Goal: Communication & Community: Ask a question

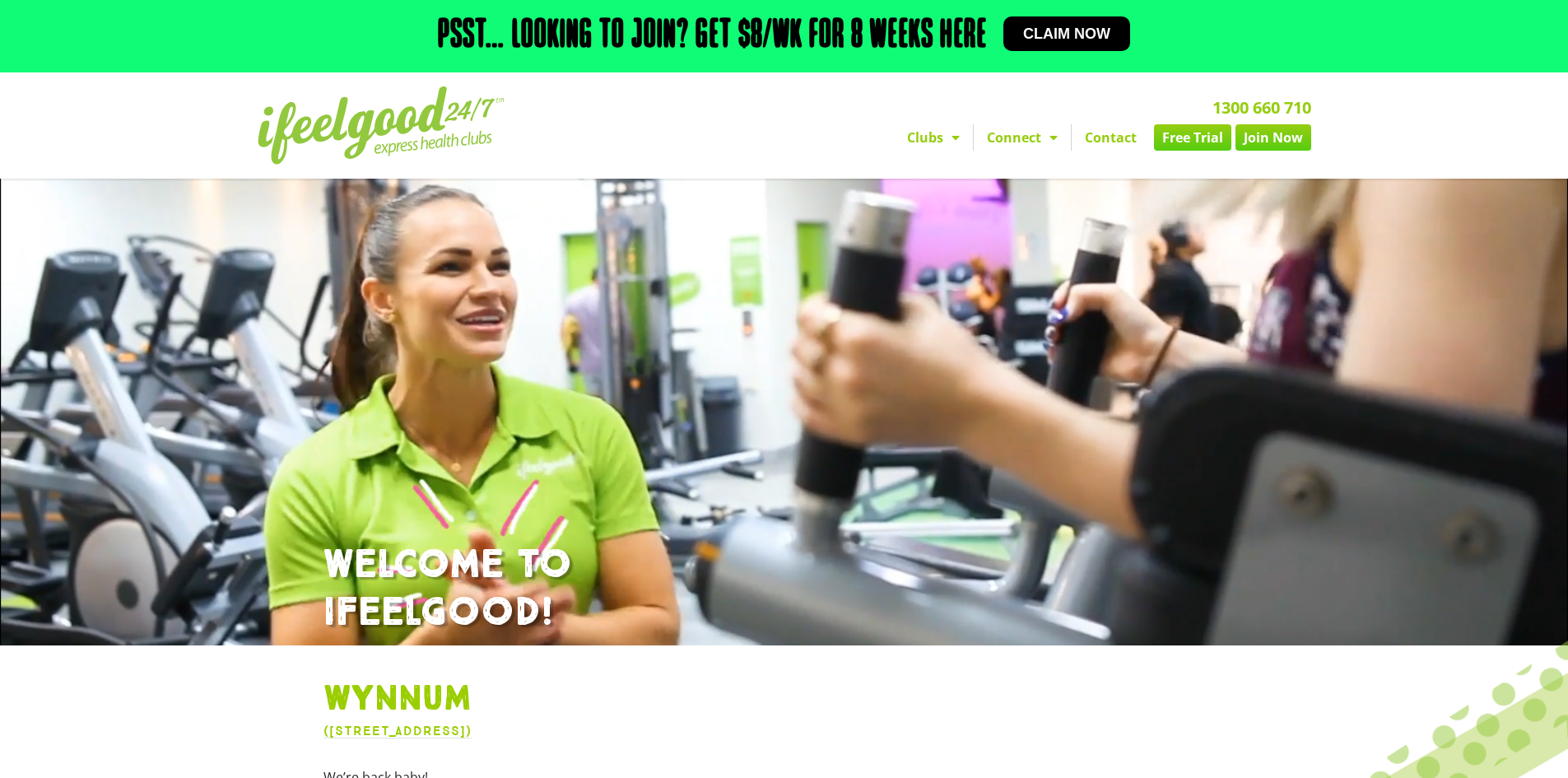
click at [1105, 140] on link "Contact" at bounding box center [1111, 138] width 79 height 27
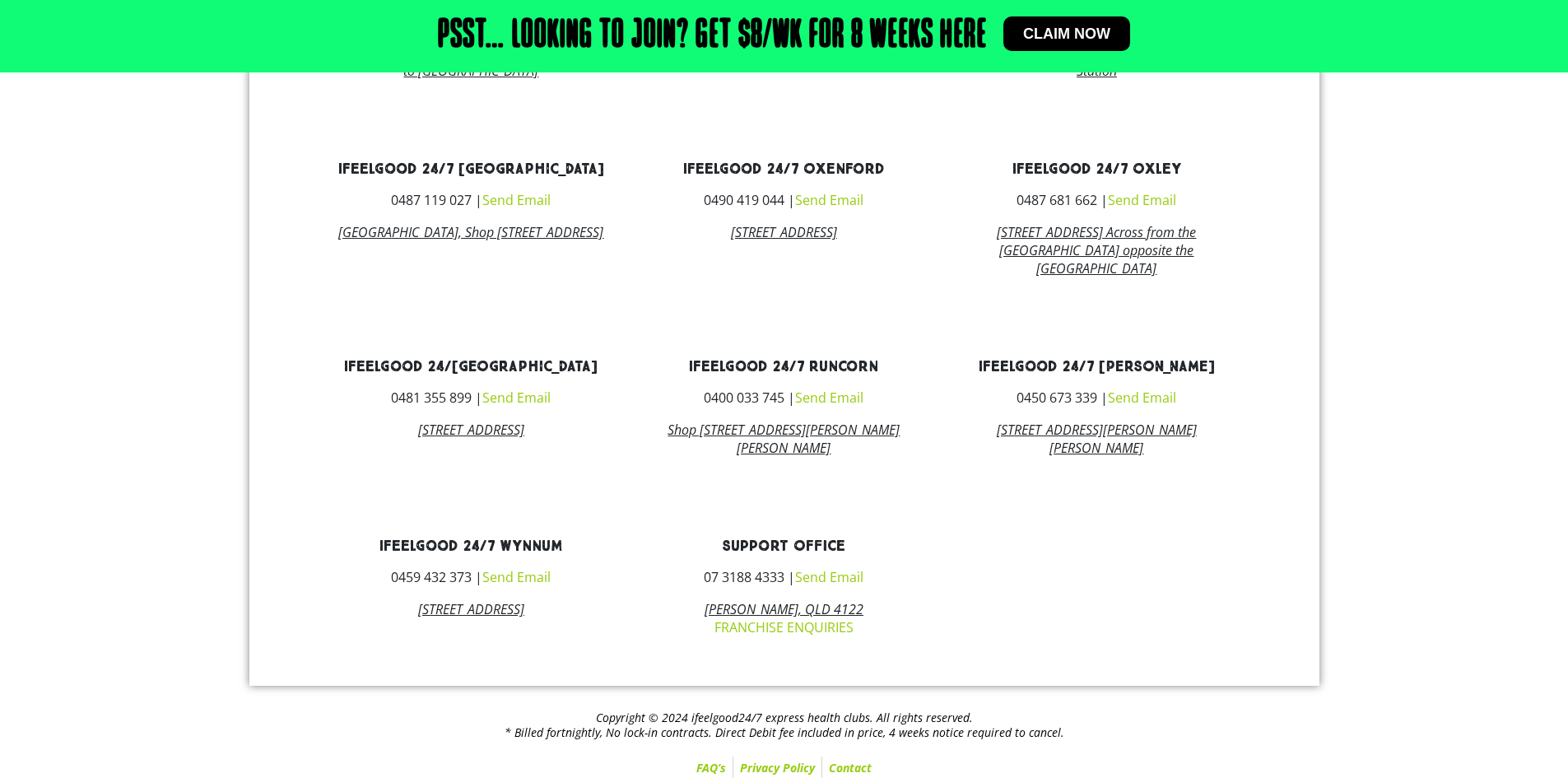
scroll to position [988, 0]
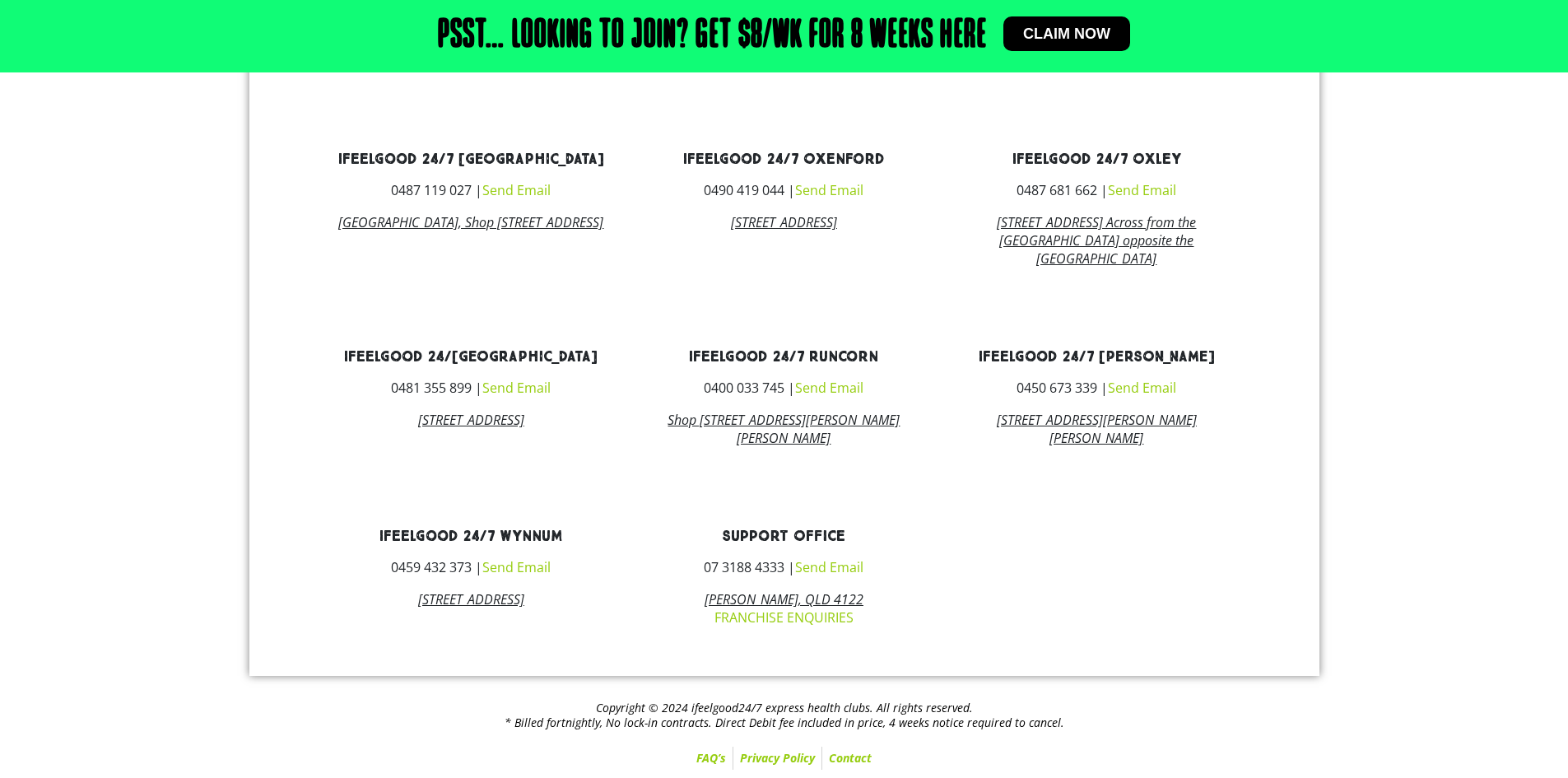
click at [536, 569] on link "Send Email" at bounding box center [516, 568] width 69 height 18
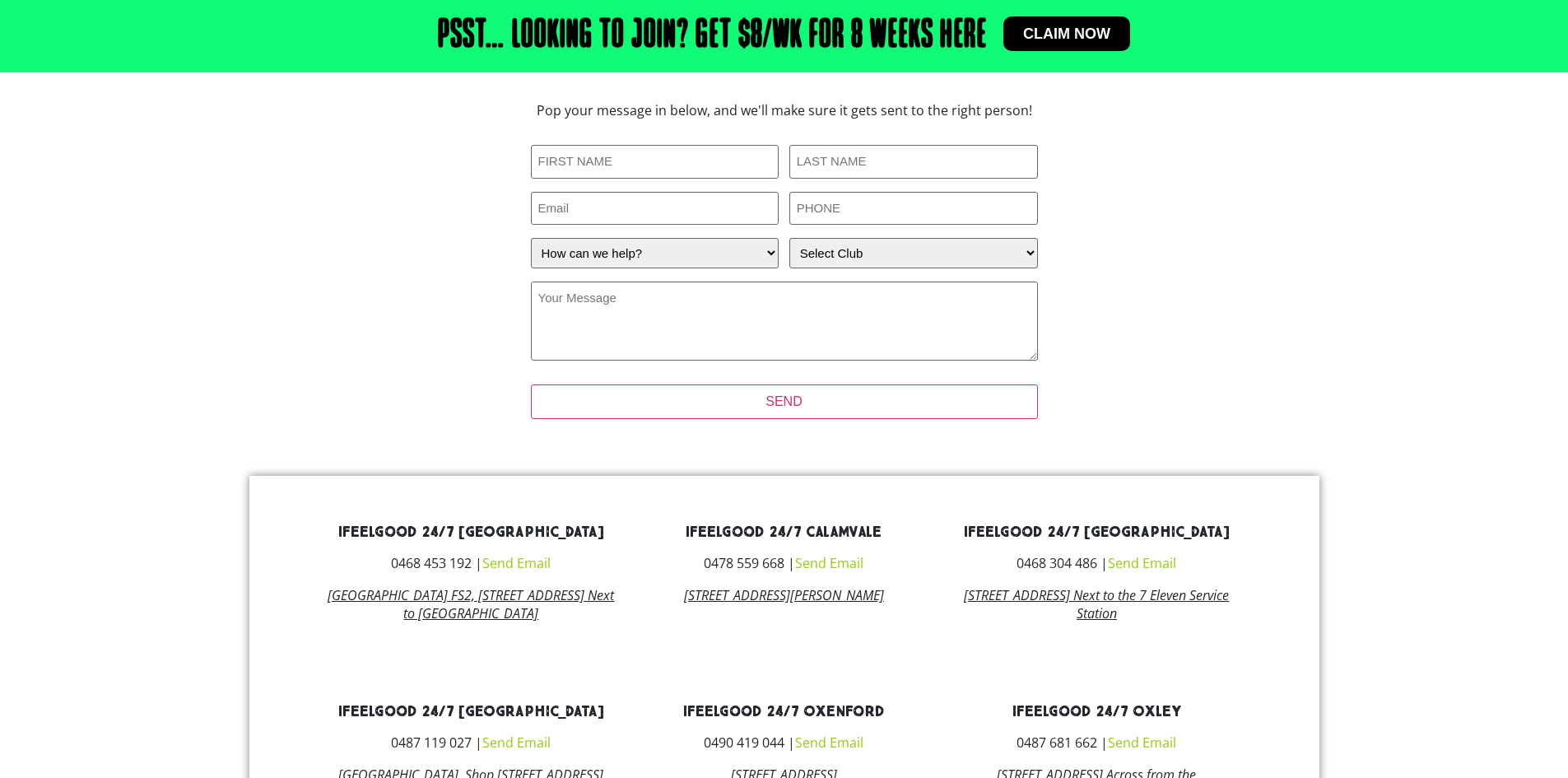
scroll to position [331, 0]
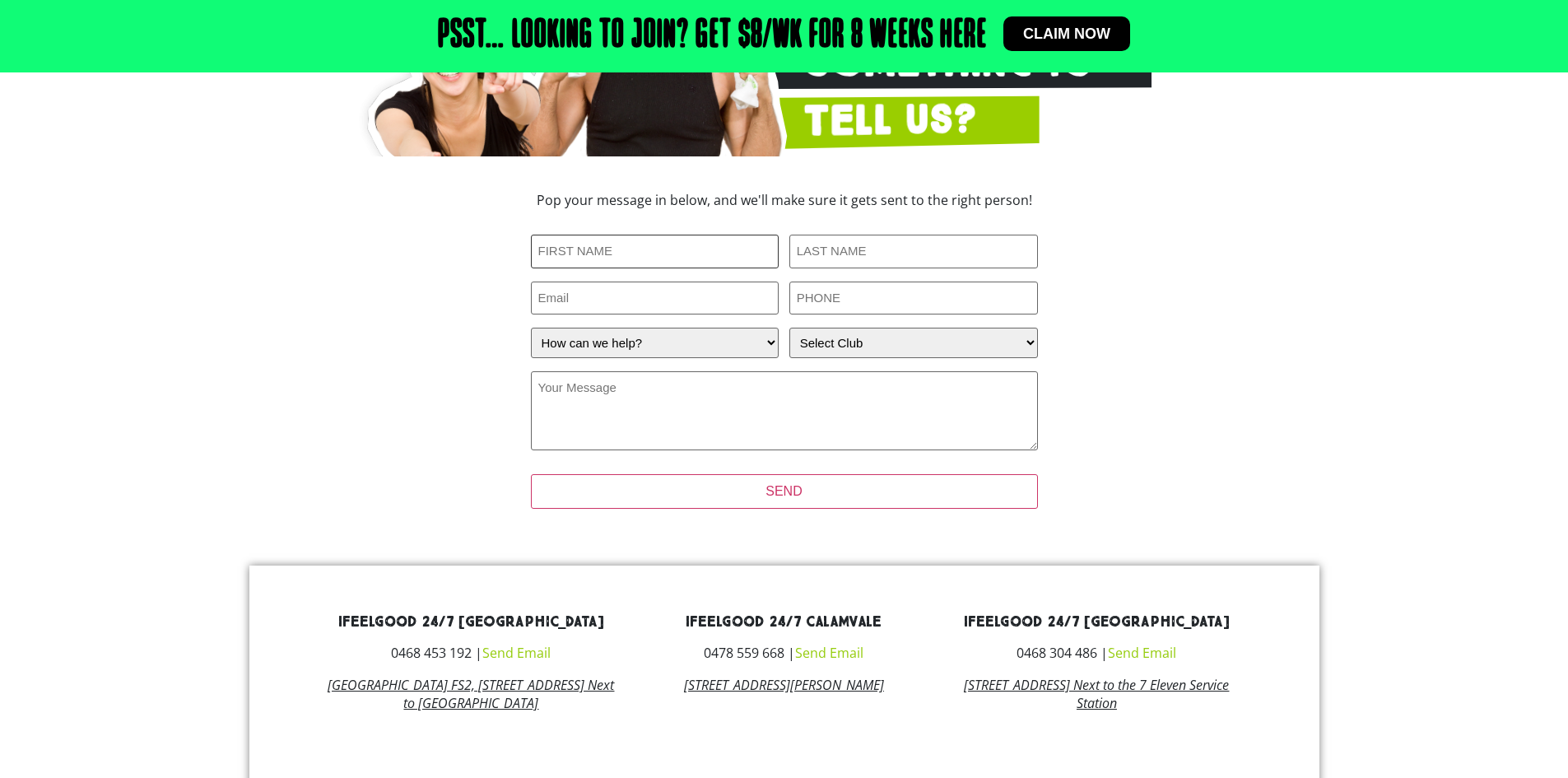
click at [581, 250] on input "First Name (Required)" at bounding box center [655, 251] width 248 height 33
click at [583, 355] on select "How can we help? I have a question about joining I'm a current member who has a…" at bounding box center [655, 343] width 248 height 30
select select "I have a question about joining"
click at [531, 328] on select "How can we help? I have a question about joining I'm a current member who has a…" at bounding box center [655, 343] width 248 height 30
click at [847, 342] on select "Select Club Alexandra Hills Calamvale Coopers Plains Middle Park Oxenford Oxley…" at bounding box center [913, 343] width 248 height 30
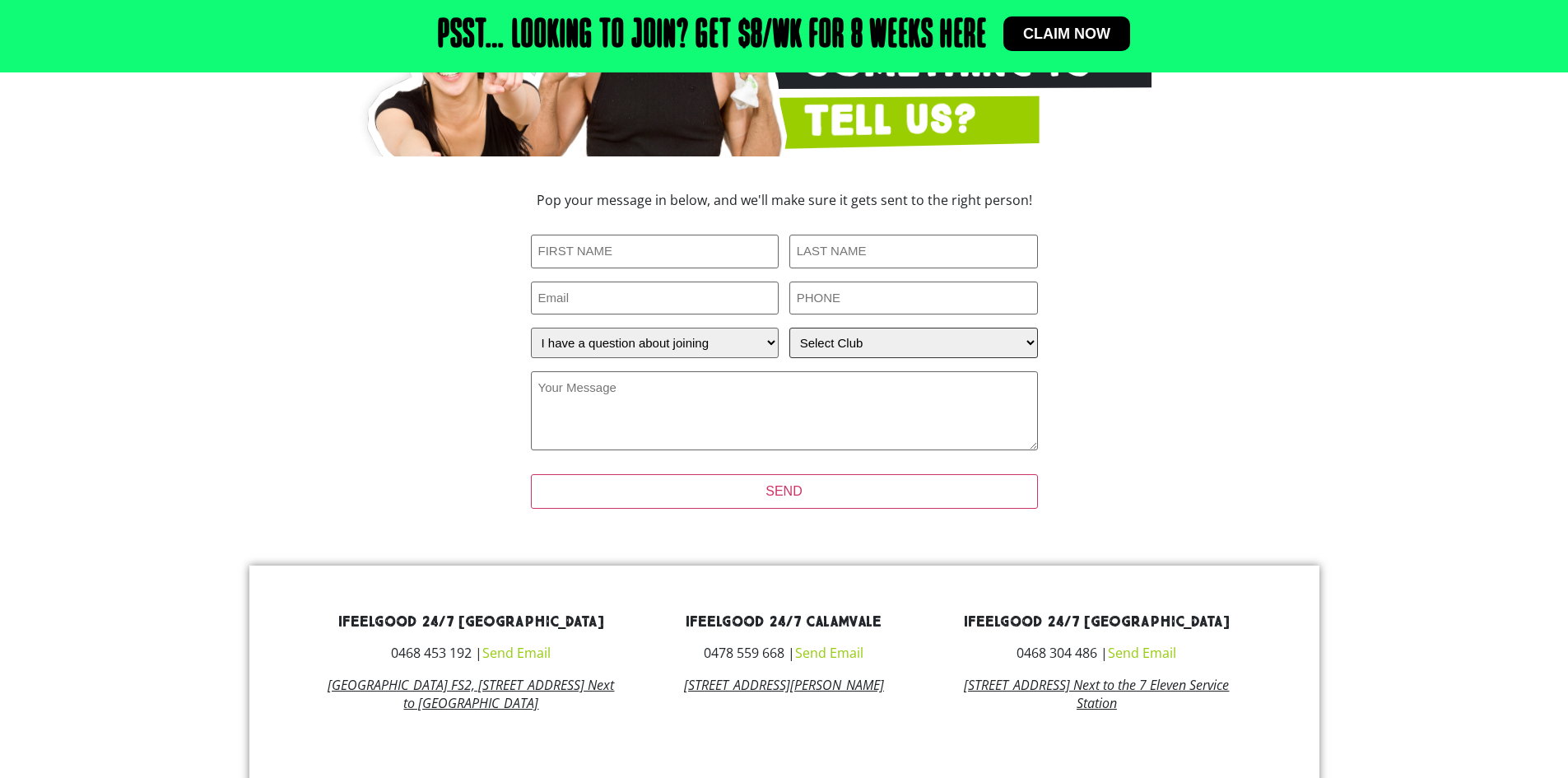
select select "Wynnum"
click at [789, 328] on select "Select Club Alexandra Hills Calamvale Coopers Plains Middle Park Oxenford Oxley…" at bounding box center [913, 343] width 248 height 30
click at [551, 248] on input "First Name (Required)" at bounding box center [655, 251] width 248 height 33
type input "Stuart"
type input "Frampton"
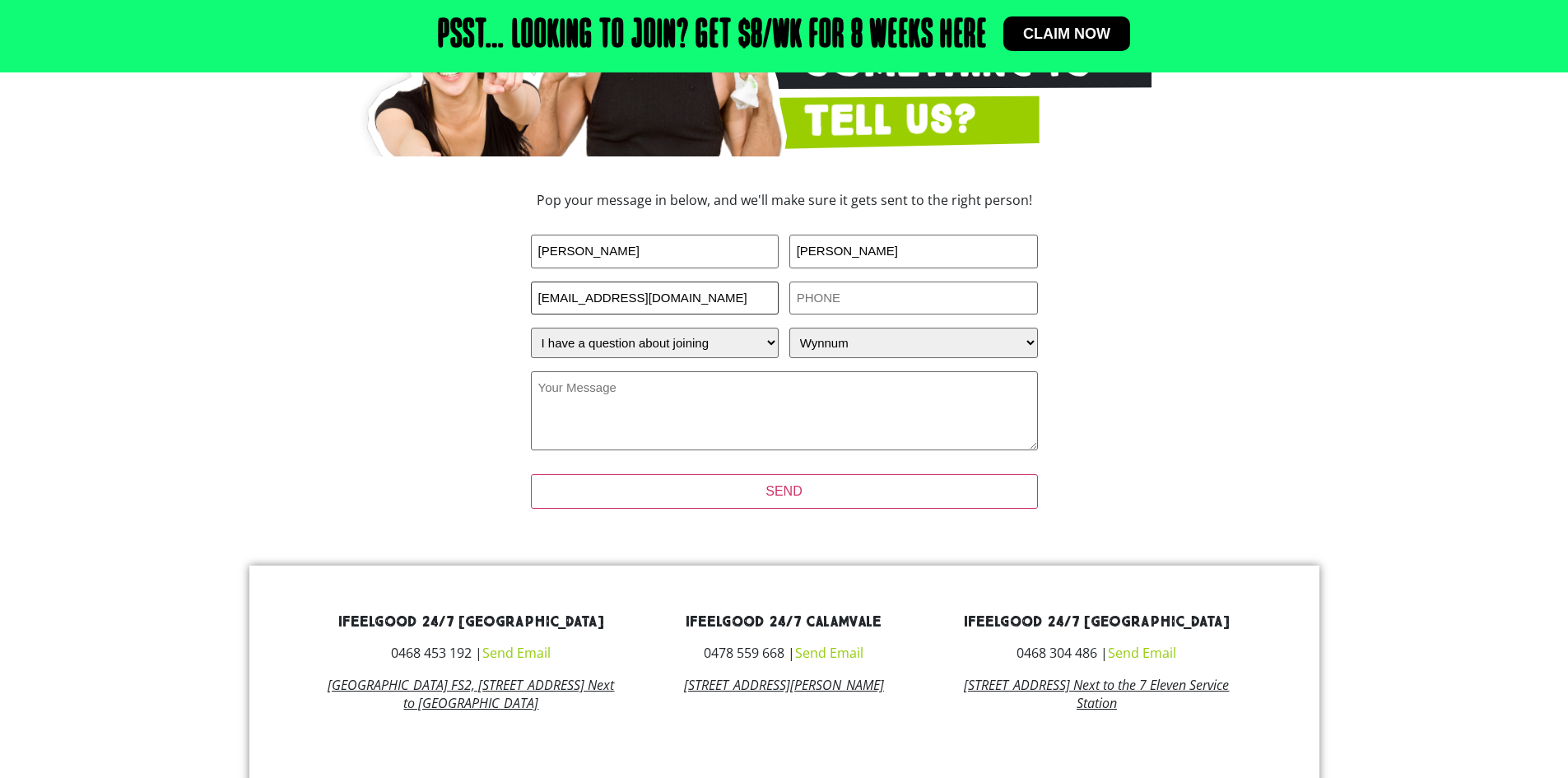
type input "stuart.frampton5@gmail.com"
type input "0404075992"
click at [623, 392] on textarea "Your Message (Required)" at bounding box center [784, 411] width 508 height 79
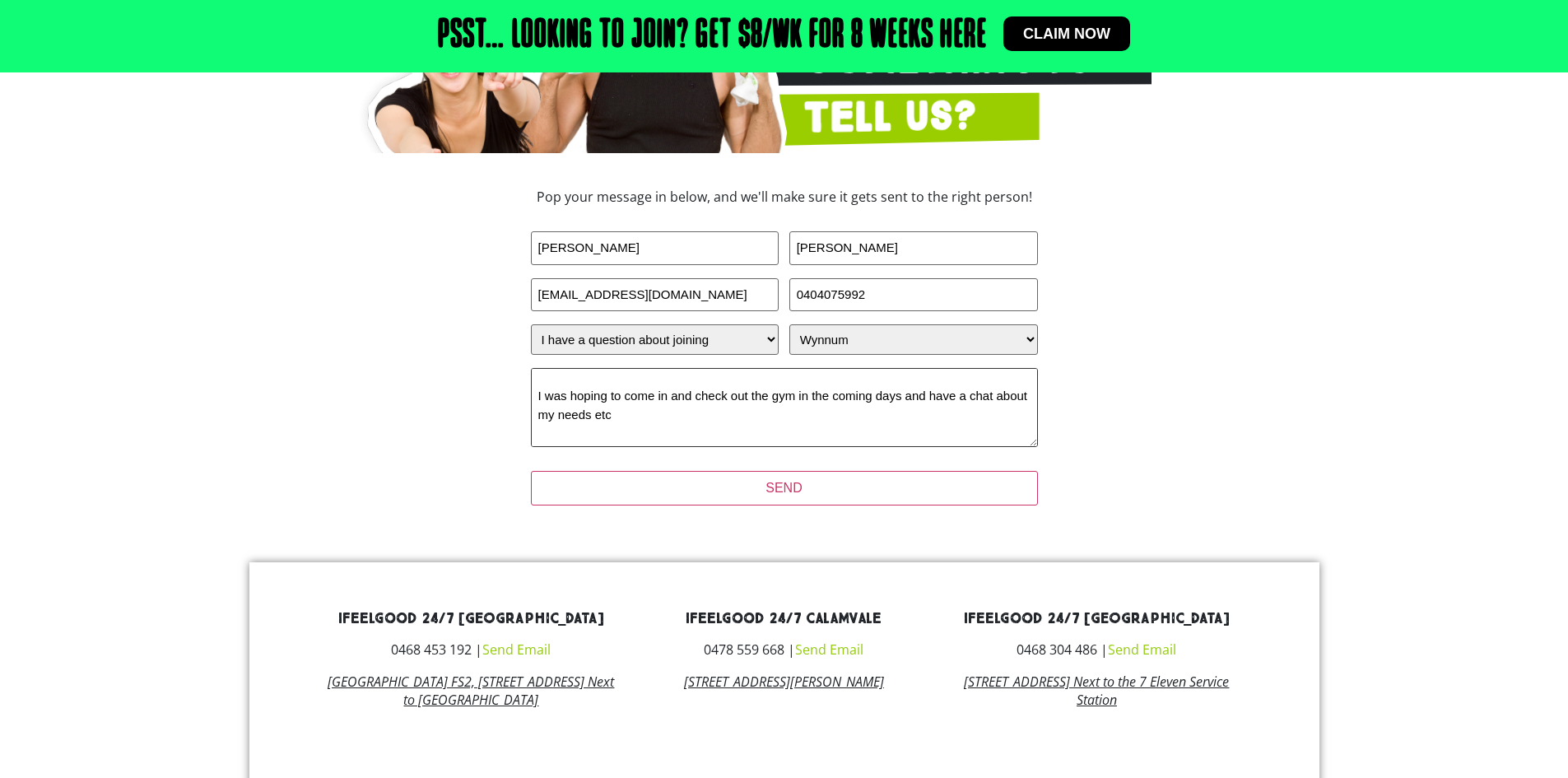
scroll to position [0, 0]
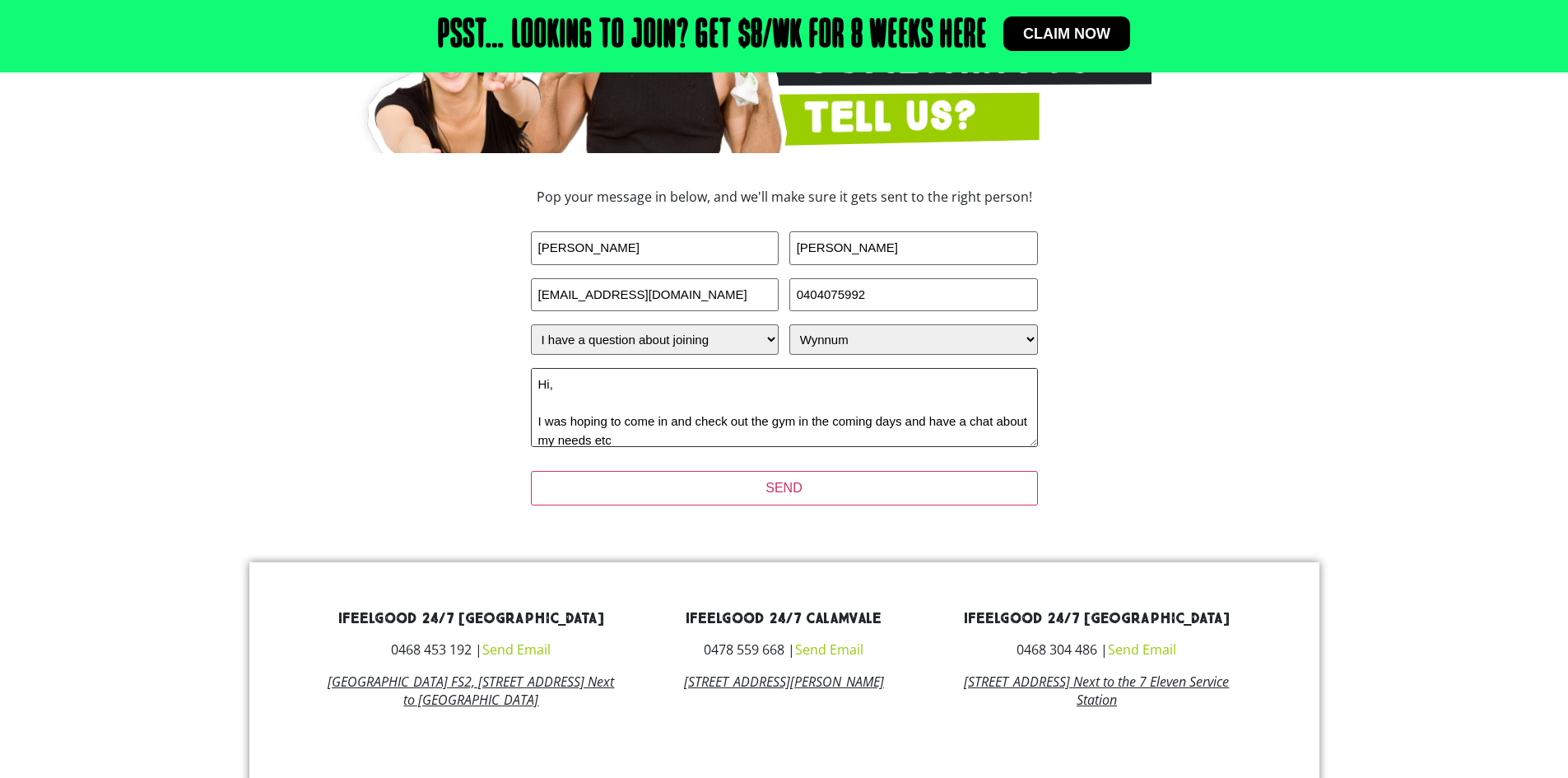
drag, startPoint x: 697, startPoint y: 437, endPoint x: 994, endPoint y: 422, distance: 297.4
click at [994, 422] on textarea "Hi, I was hoping to come in and check out the gym in the coming days and have a…" at bounding box center [784, 408] width 508 height 79
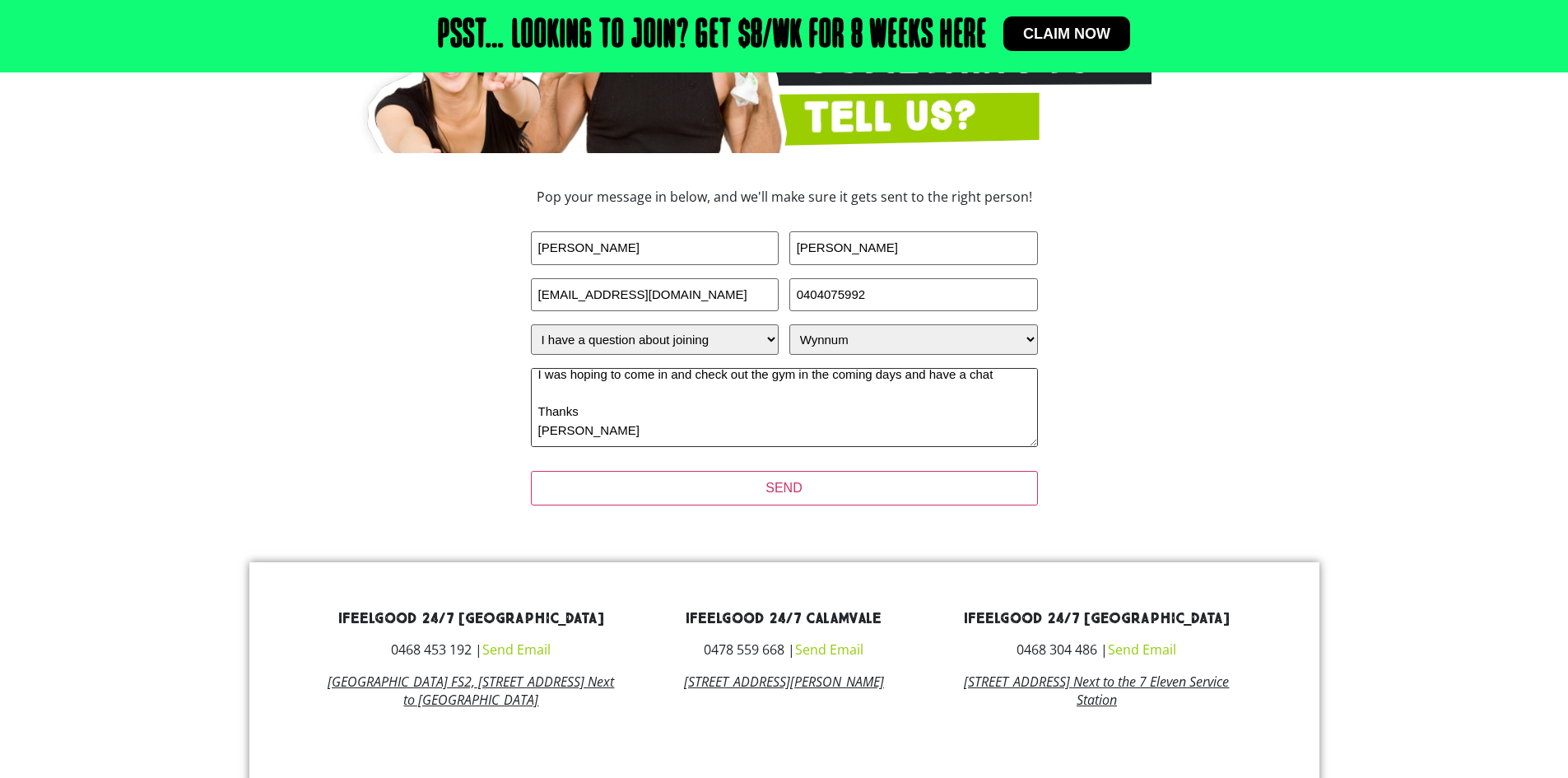
scroll to position [43, 0]
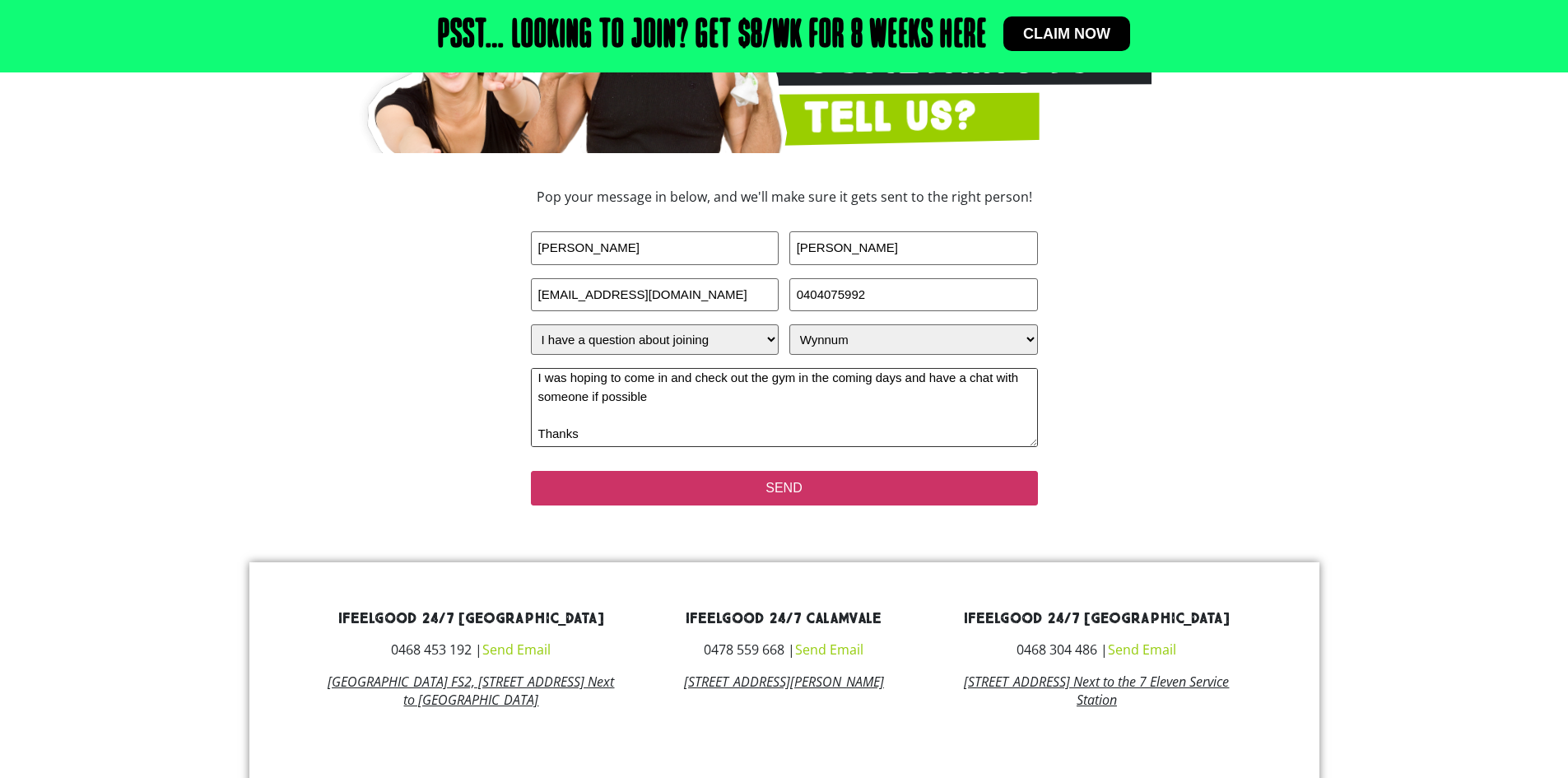
type textarea "Hi, I was hoping to come in and check out the gym in the coming days and have a…"
click at [790, 490] on input "SEND" at bounding box center [784, 488] width 508 height 34
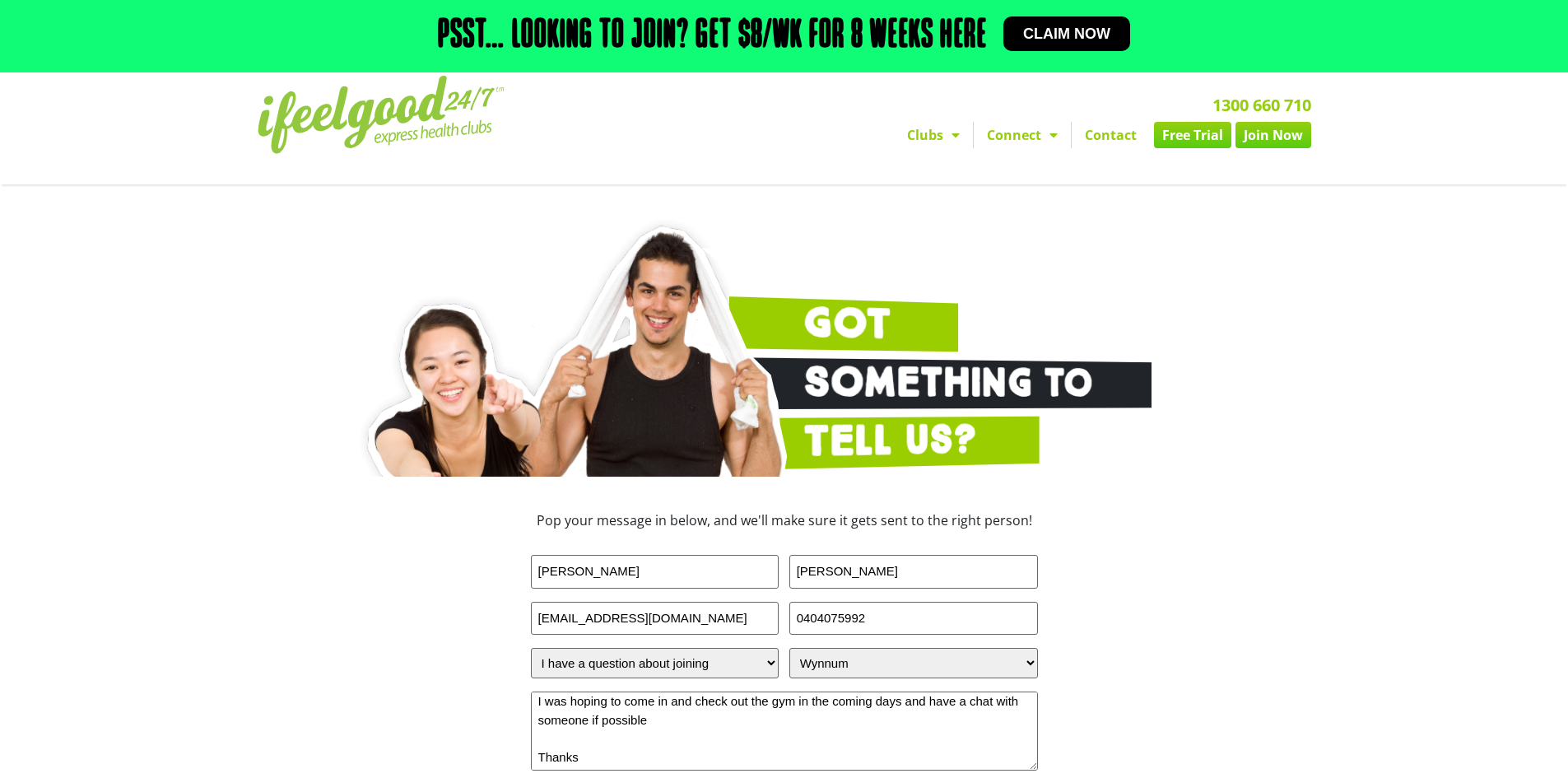
scroll to position [0, 0]
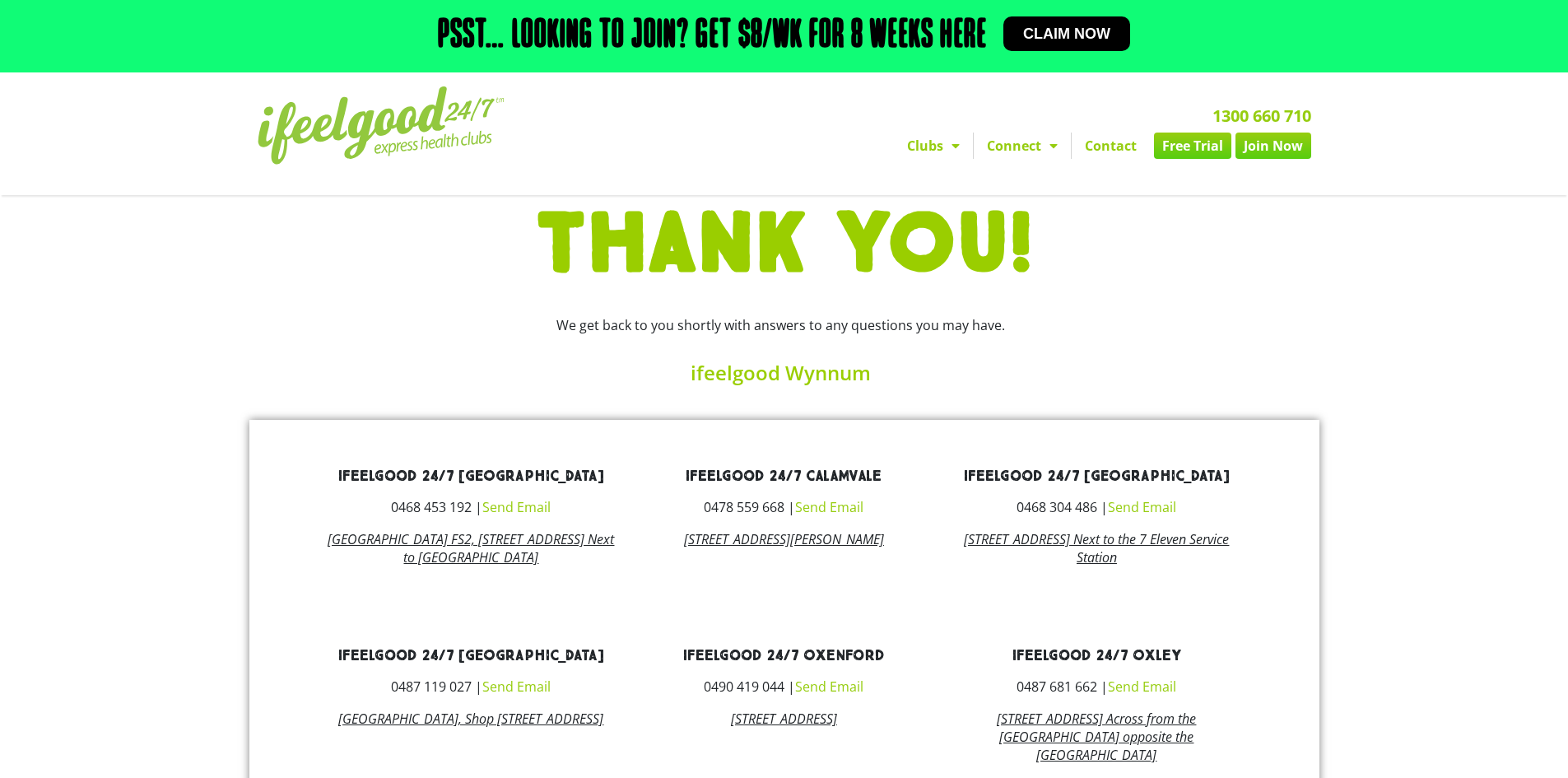
click at [1435, 385] on section "We get back to you shortly with answers to any questions you may have. ifeelgoo…" at bounding box center [784, 344] width 1568 height 96
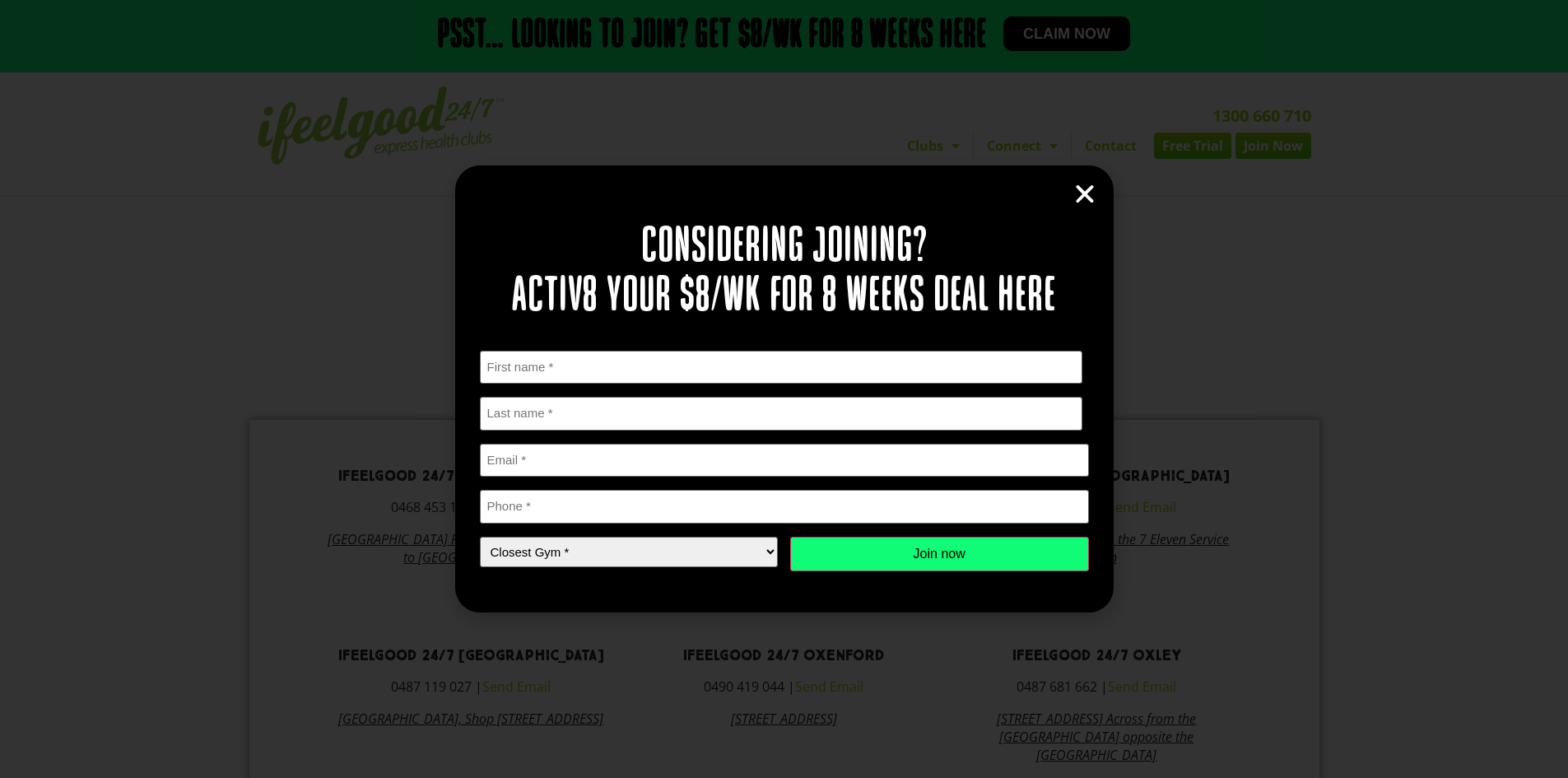
click at [1087, 189] on icon "Close" at bounding box center [1085, 194] width 25 height 25
